Goal: Task Accomplishment & Management: Complete application form

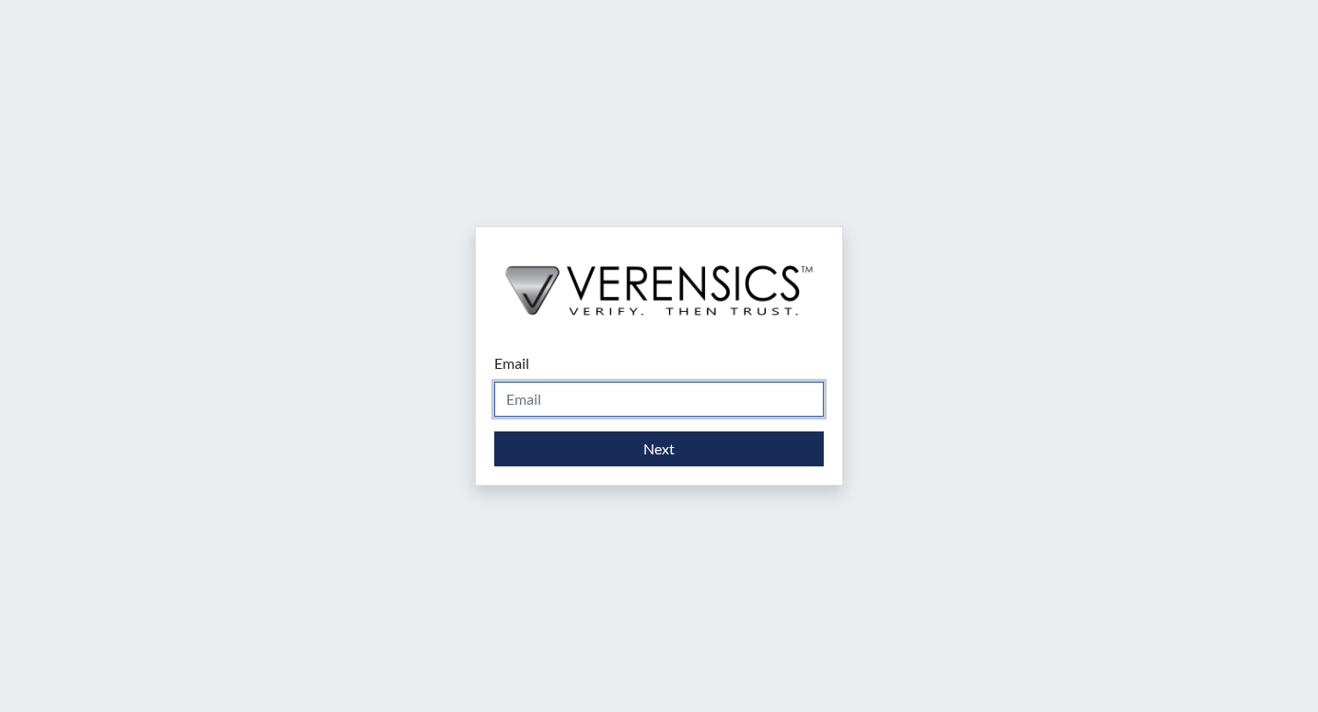
click at [610, 402] on input "Email" at bounding box center [658, 399] width 329 height 35
type input "[PERSON_NAME][EMAIL_ADDRESS][DOMAIN_NAME]"
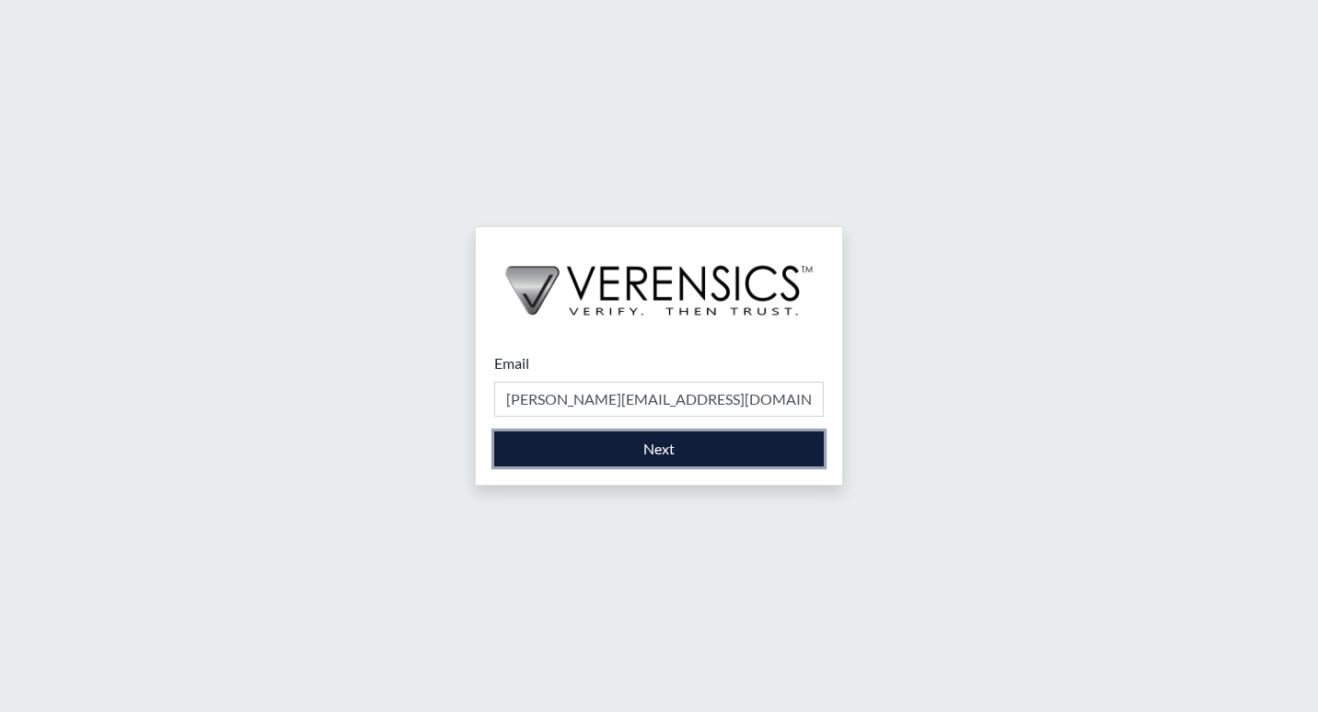
click at [609, 460] on button "Next" at bounding box center [658, 449] width 329 height 35
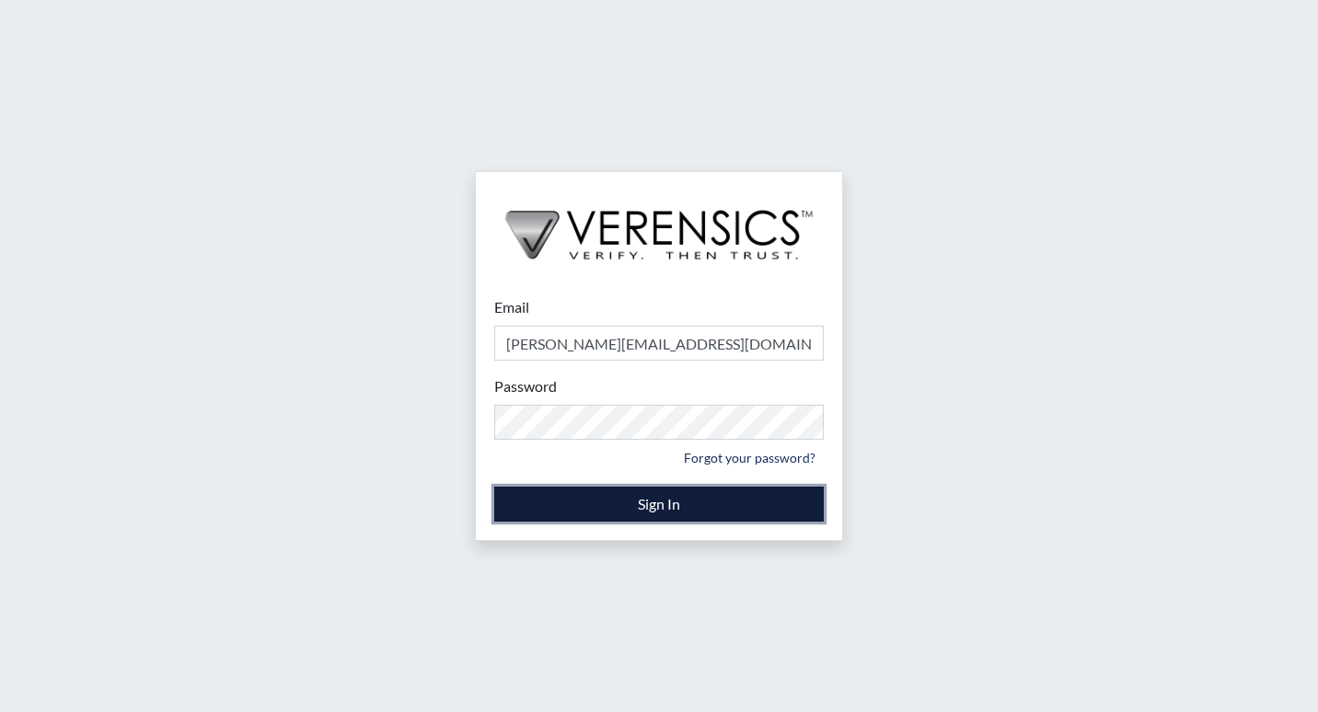
click at [635, 510] on button "Sign In" at bounding box center [658, 504] width 329 height 35
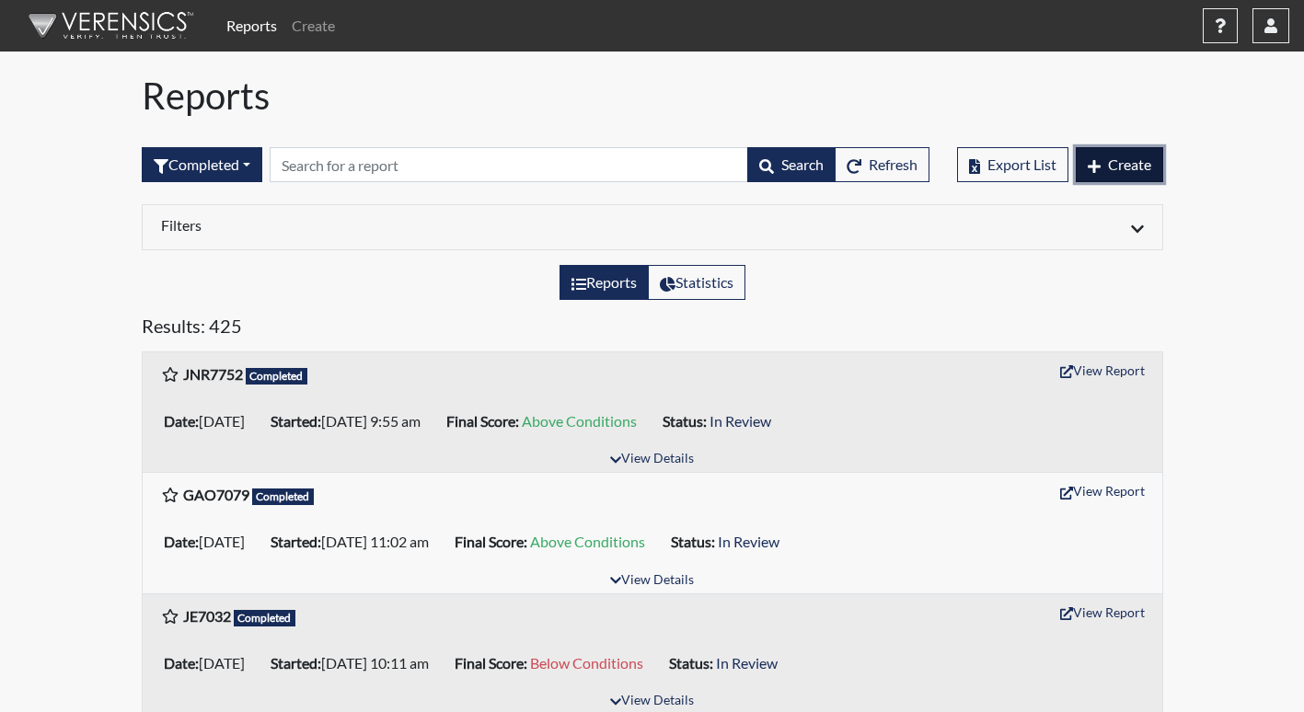
click at [1084, 171] on button "Create" at bounding box center [1119, 164] width 87 height 35
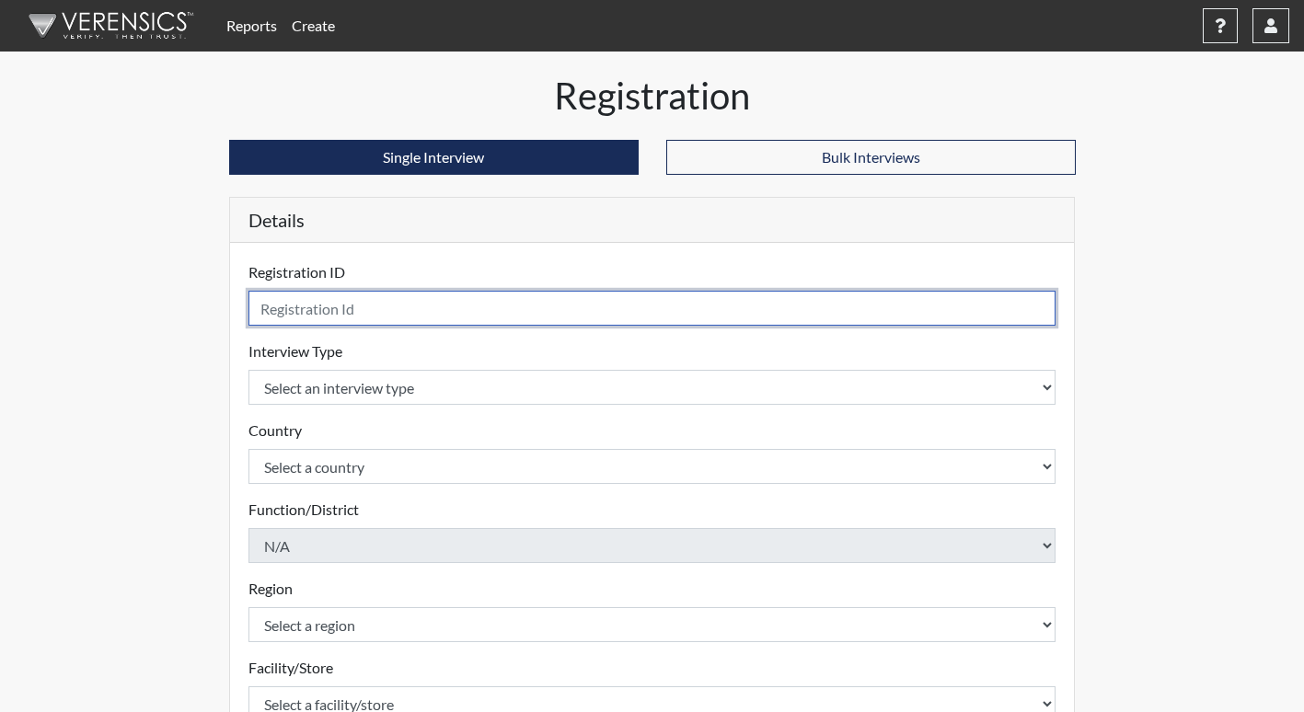
click at [474, 309] on input "text" at bounding box center [652, 308] width 808 height 35
type input "DMO0768"
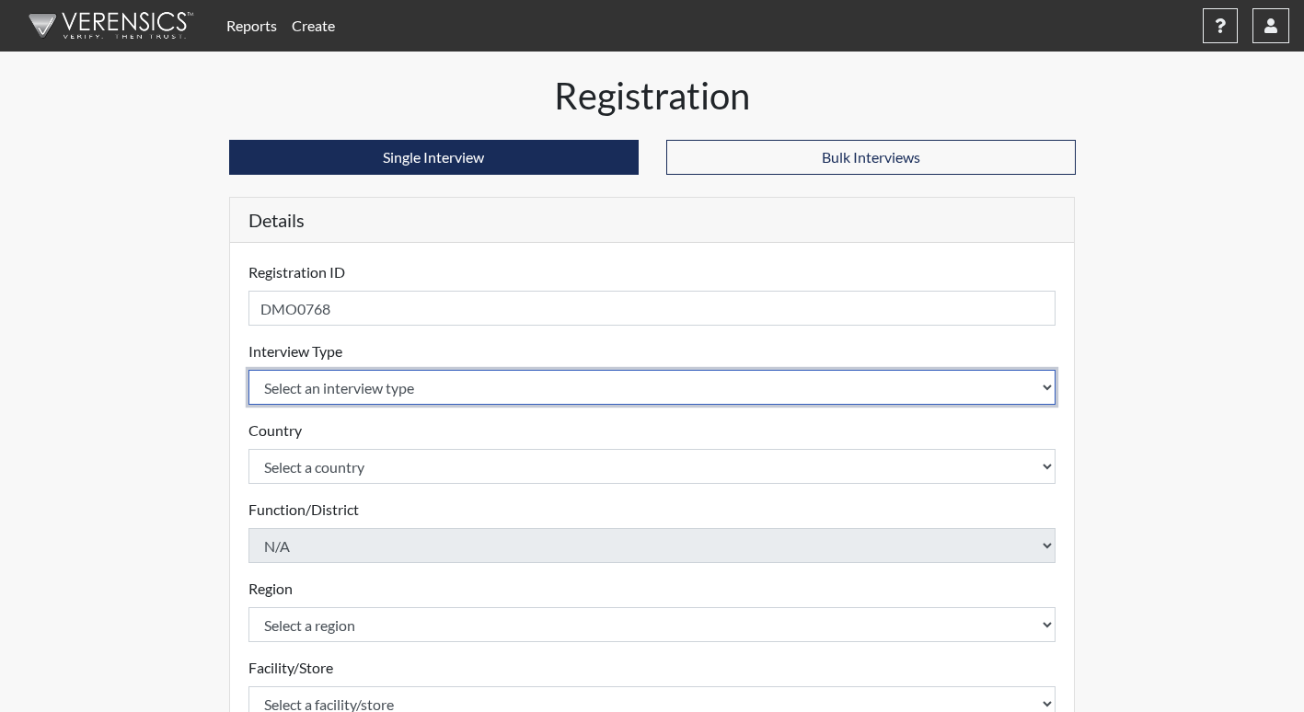
click at [429, 403] on select "Select an interview type Corrections Pre-Employment" at bounding box center [652, 387] width 808 height 35
select select "ff733e93-e1bf-11ea-9c9f-0eff0cf7eb8f"
click at [248, 370] on select "Select an interview type Corrections Pre-Employment" at bounding box center [652, 387] width 808 height 35
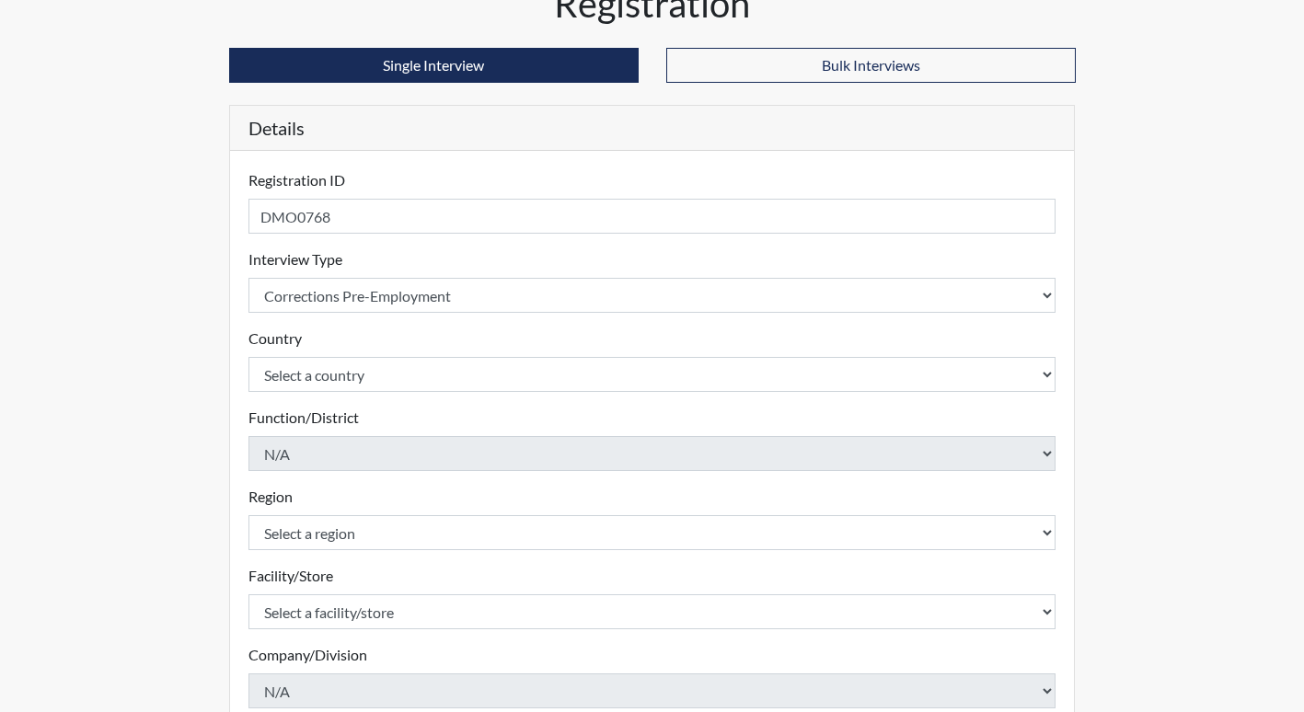
click at [203, 415] on div "Registration Single Interview Bulk Interviews Details Registration ID DMO0768 P…" at bounding box center [652, 463] width 1049 height 962
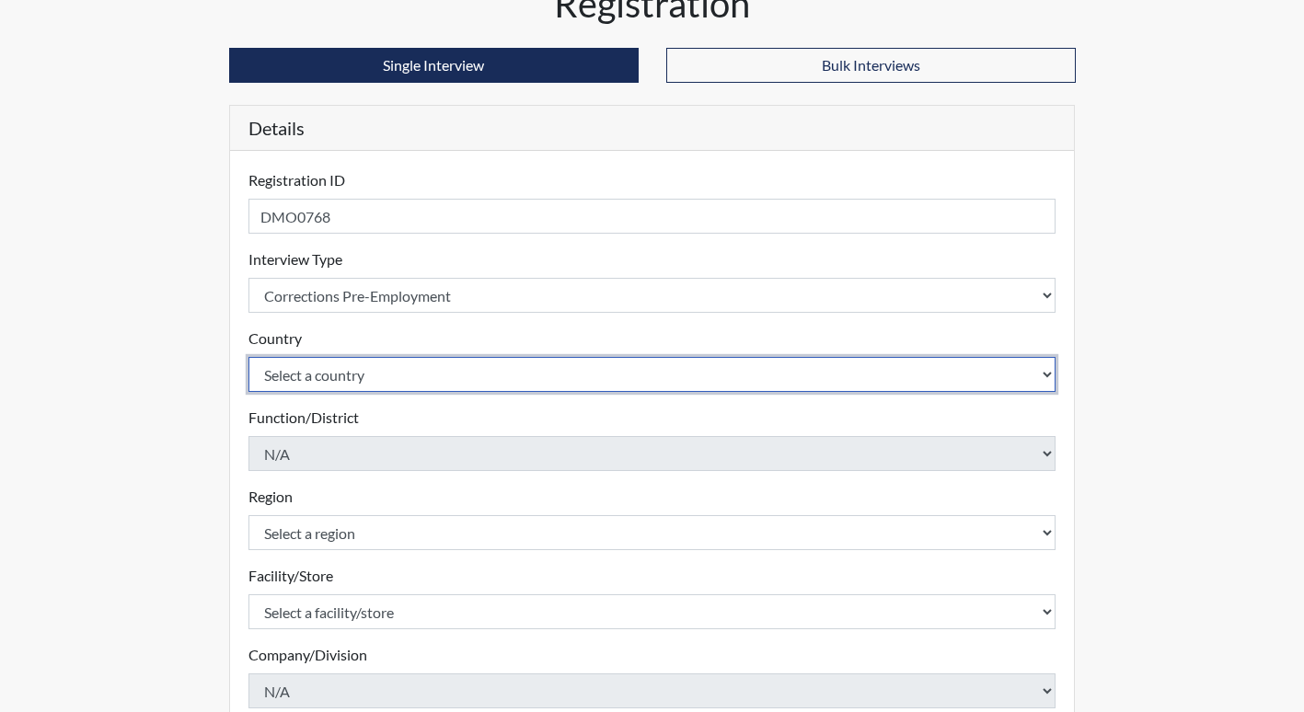
click at [340, 386] on select "Select a country [GEOGRAPHIC_DATA] [GEOGRAPHIC_DATA]" at bounding box center [652, 374] width 808 height 35
select select "united-states-of-[GEOGRAPHIC_DATA]"
click at [248, 357] on select "Select a country [GEOGRAPHIC_DATA] [GEOGRAPHIC_DATA]" at bounding box center [652, 374] width 808 height 35
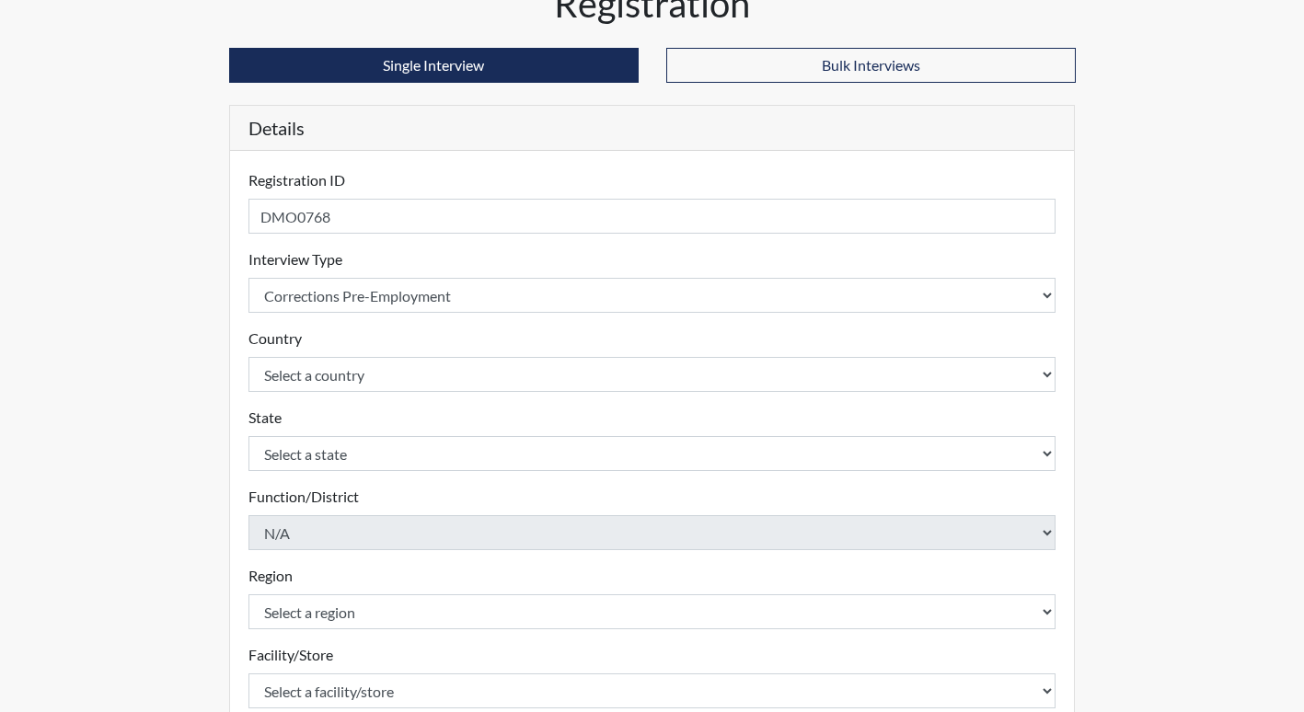
click at [224, 404] on div "Registration Single Interview Bulk Interviews Details Registration ID DMO0768 P…" at bounding box center [652, 502] width 874 height 1041
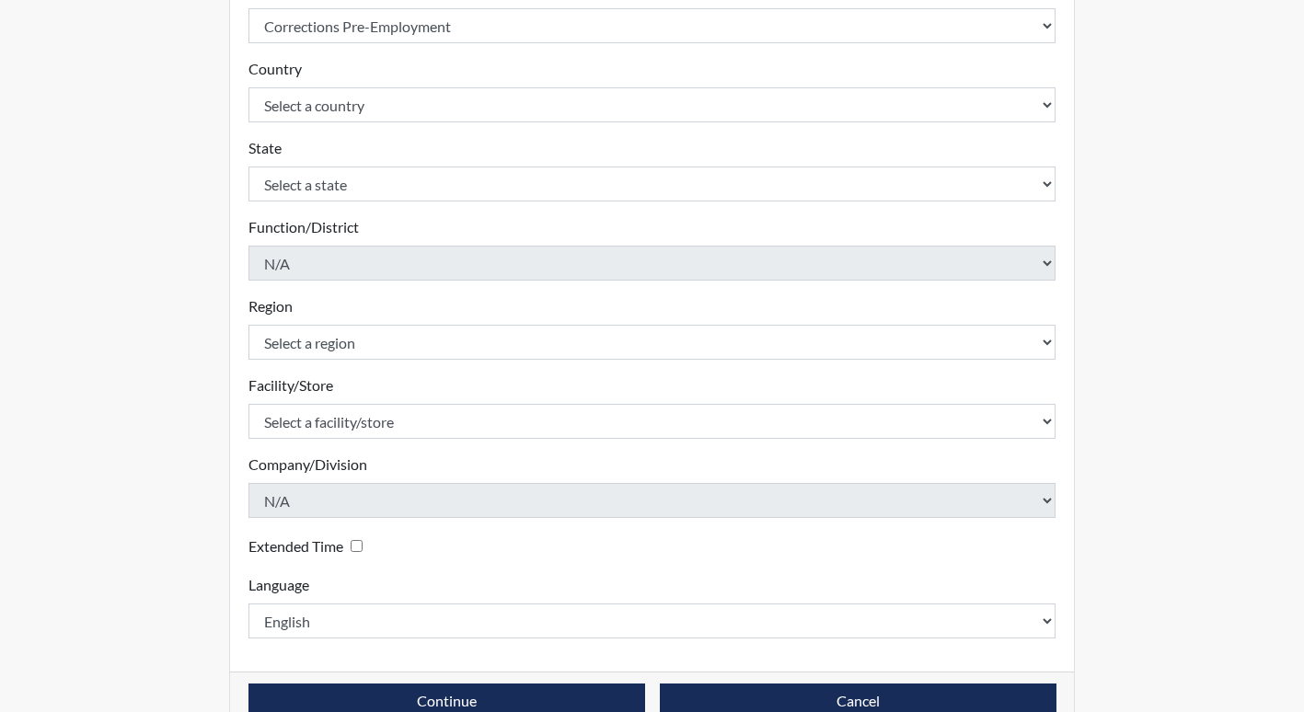
scroll to position [368, 0]
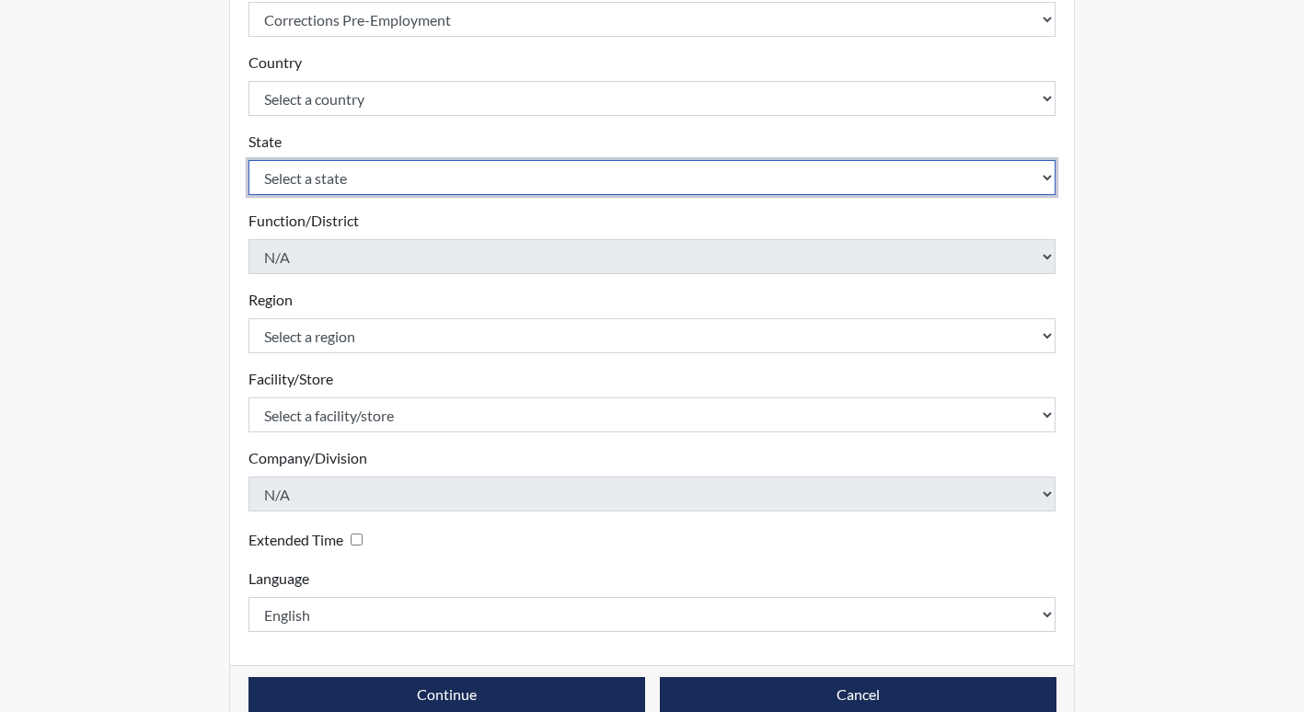
click at [394, 179] on select "Select a state [US_STATE] [US_STATE] [US_STATE] [US_STATE] [US_STATE] [US_STATE…" at bounding box center [652, 177] width 808 height 35
select select "GA"
click at [248, 160] on select "Select a state [US_STATE] [US_STATE] [US_STATE] [US_STATE] [US_STATE] [US_STATE…" at bounding box center [652, 177] width 808 height 35
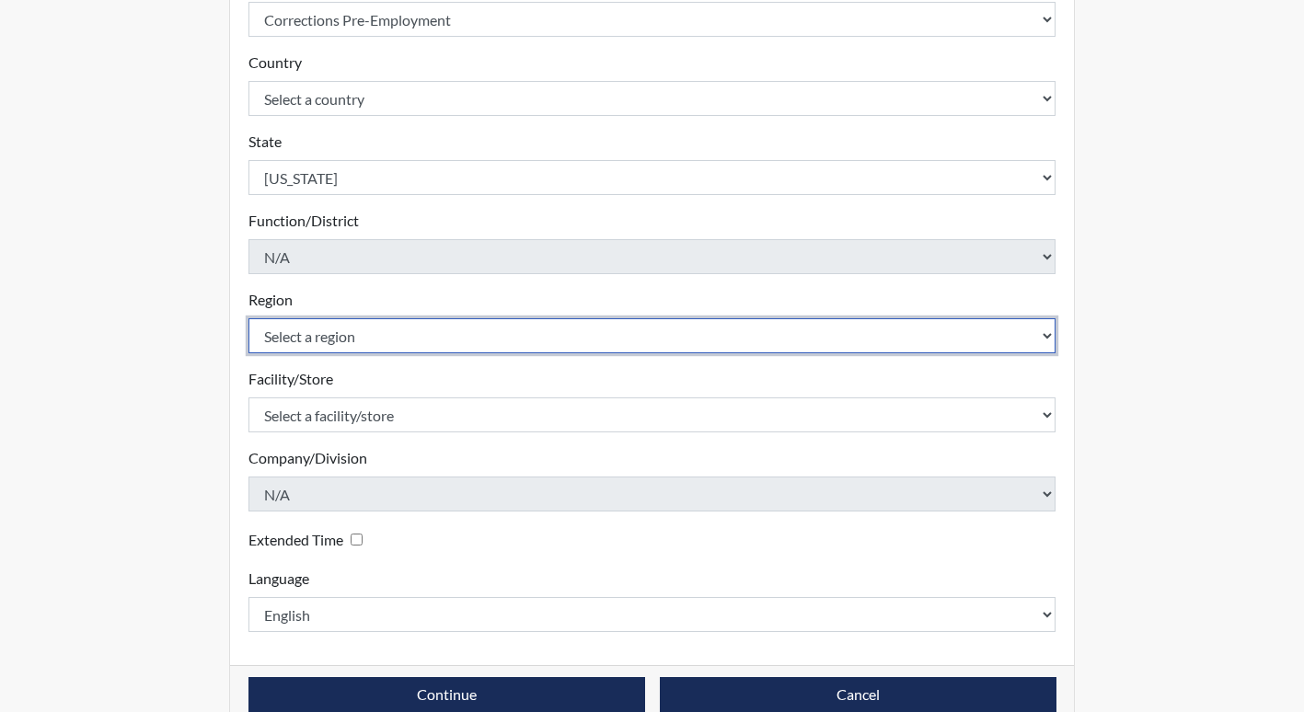
click at [372, 328] on select "Select a region [GEOGRAPHIC_DATA]" at bounding box center [652, 335] width 808 height 35
select select "8bdab1f8-09d2-48bf-ae6d-f2dae3084107"
click at [248, 318] on select "Select a region [GEOGRAPHIC_DATA]" at bounding box center [652, 335] width 808 height 35
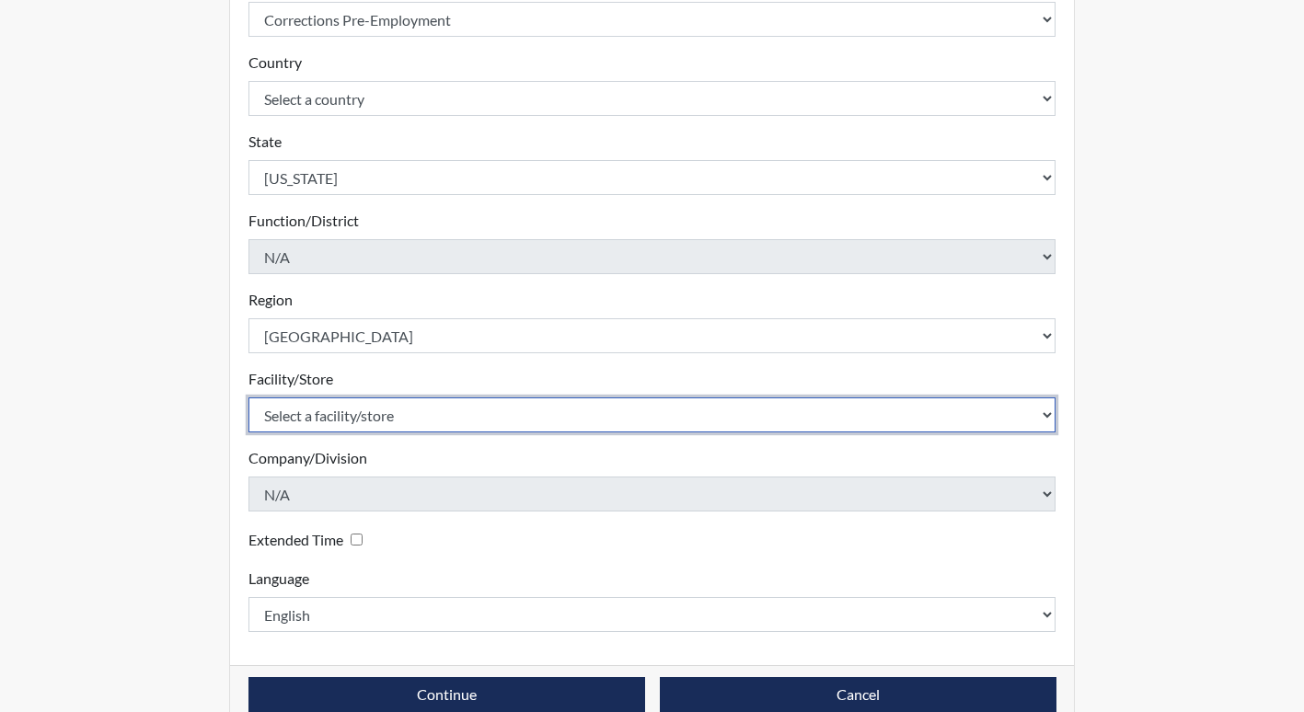
click at [374, 410] on select "Select a facility/store [PERSON_NAME]" at bounding box center [652, 415] width 808 height 35
select select "bcfceb28-1b88-452b-bb93-1e952c28694e"
click at [248, 398] on select "Select a facility/store [PERSON_NAME]" at bounding box center [652, 415] width 808 height 35
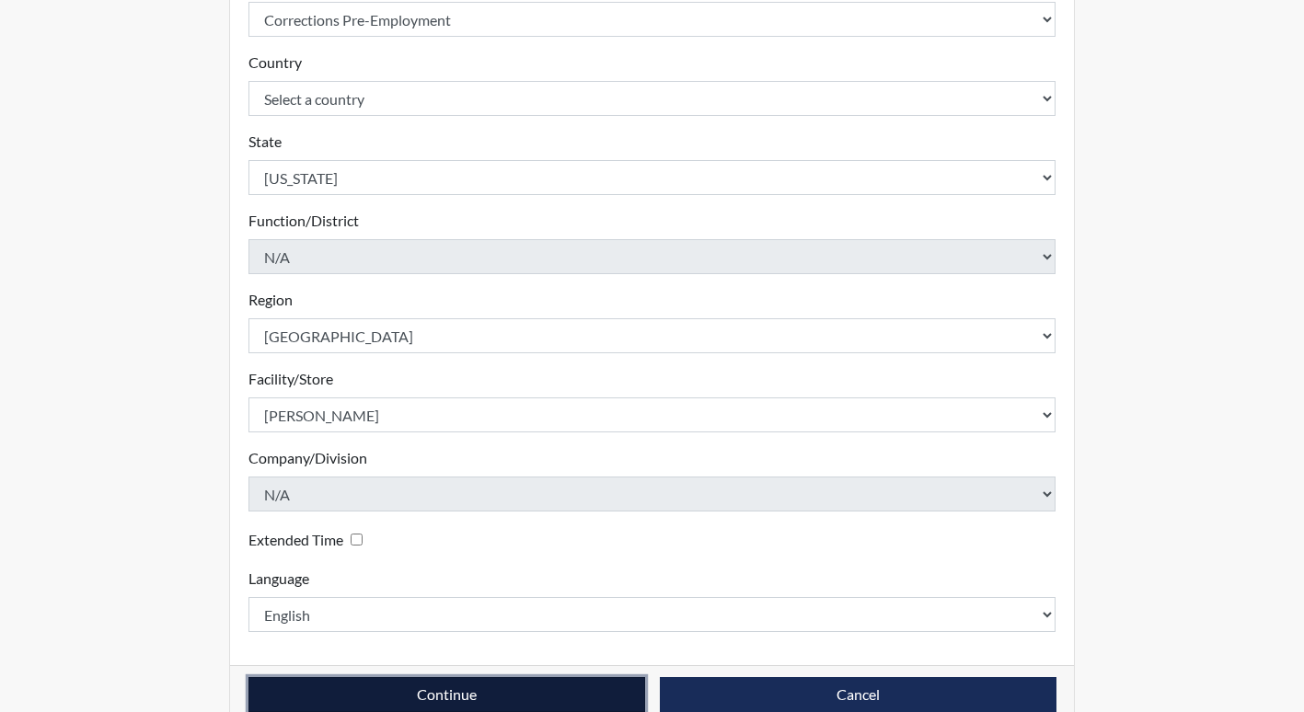
click at [420, 698] on button "Continue" at bounding box center [446, 694] width 397 height 35
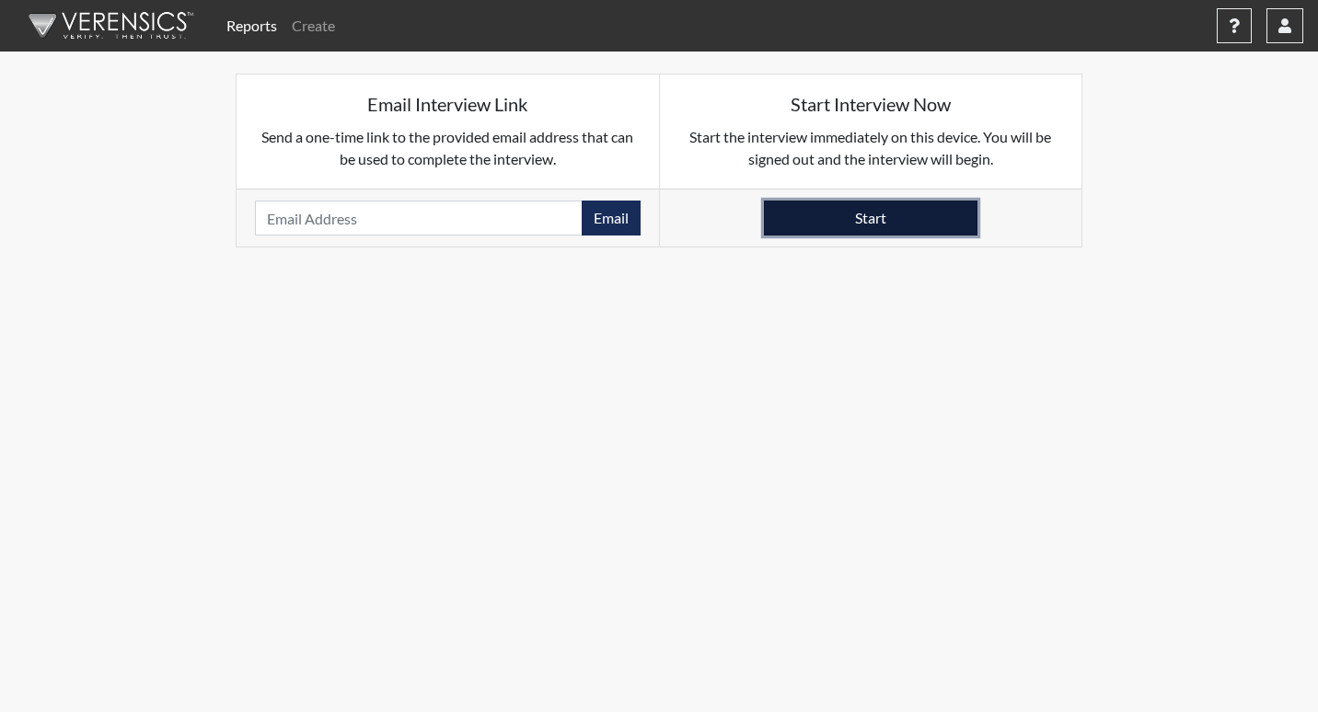
click at [884, 225] on button "Start" at bounding box center [870, 218] width 213 height 35
